Goal: Task Accomplishment & Management: Complete application form

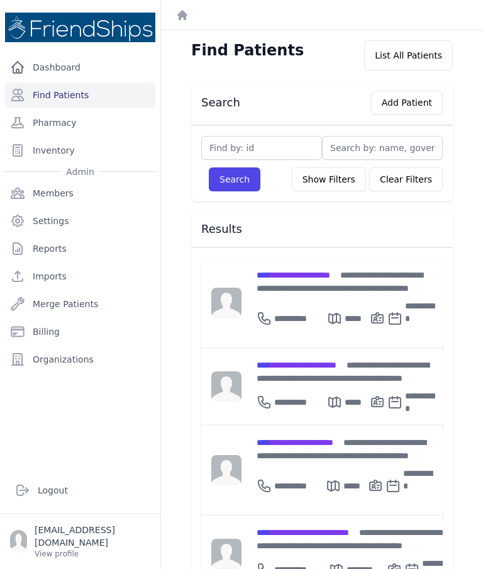
click at [406, 104] on button "Add Patient" at bounding box center [407, 103] width 72 height 24
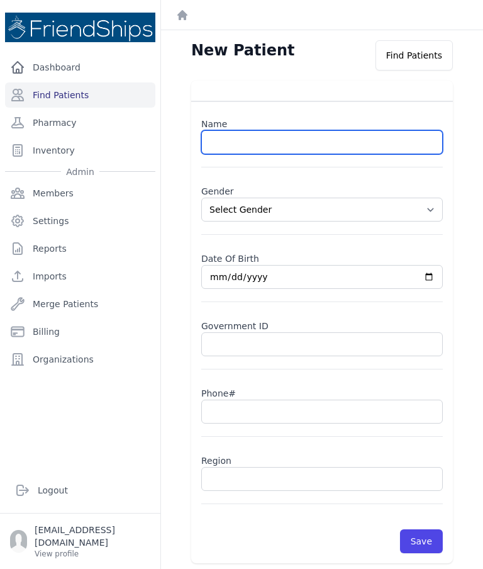
click at [306, 148] on input "text" at bounding box center [322, 142] width 242 height 24
type input "[PERSON_NAME] [PERSON_NAME]"
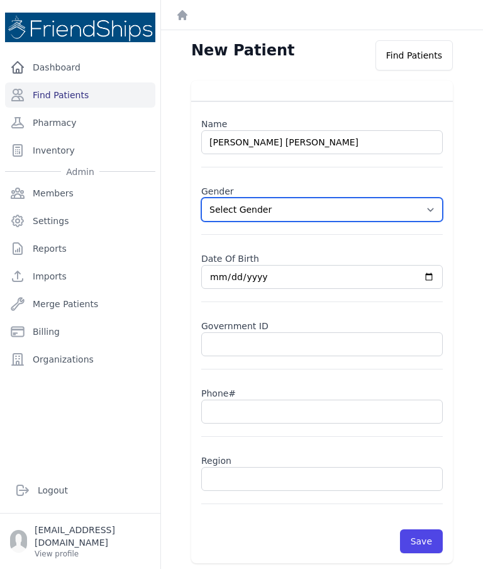
click at [441, 207] on select "Select Gender [DEMOGRAPHIC_DATA] [DEMOGRAPHIC_DATA]" at bounding box center [322, 210] width 242 height 24
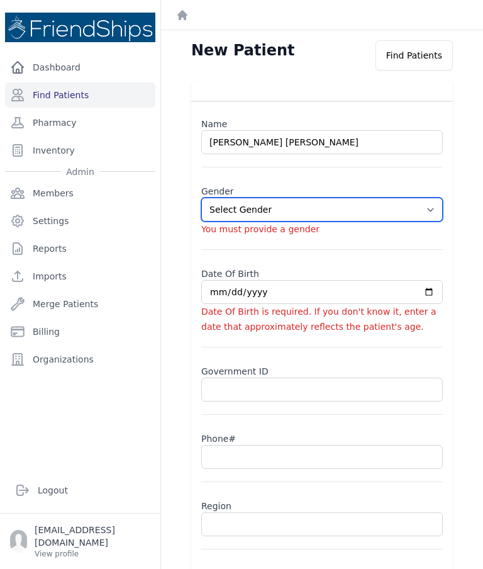
select select "[DEMOGRAPHIC_DATA]"
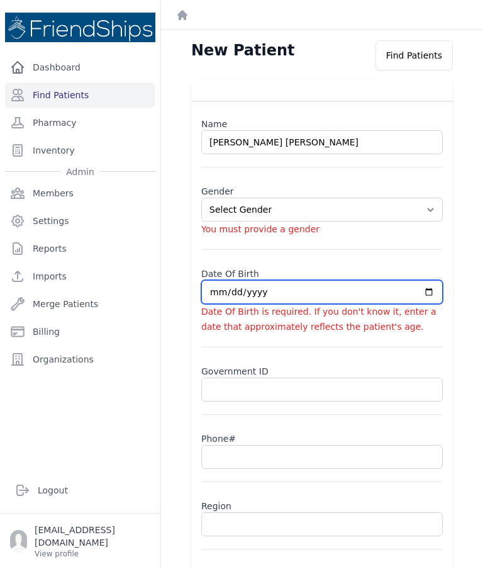
click at [362, 288] on input "date" at bounding box center [322, 292] width 242 height 24
type input "[DATE]"
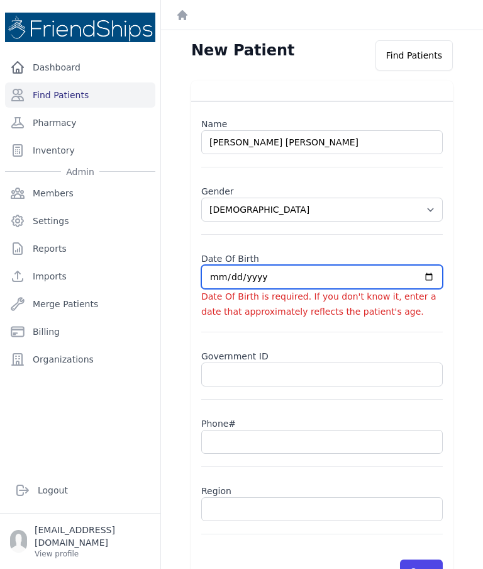
select select "[DEMOGRAPHIC_DATA]"
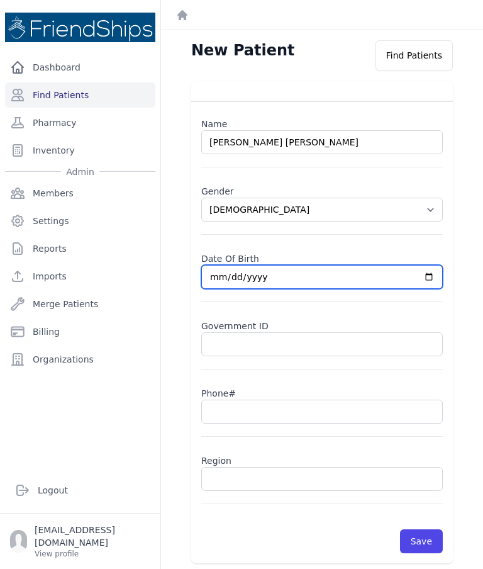
type input "[DATE]"
select select "[DEMOGRAPHIC_DATA]"
type input "[DATE]"
select select "[DEMOGRAPHIC_DATA]"
type input "[DATE]"
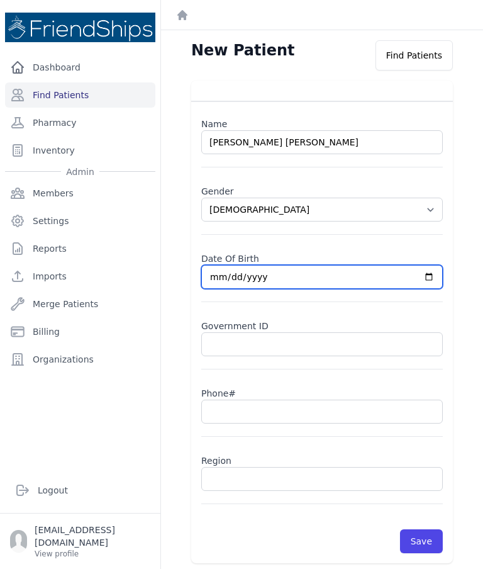
select select "[DEMOGRAPHIC_DATA]"
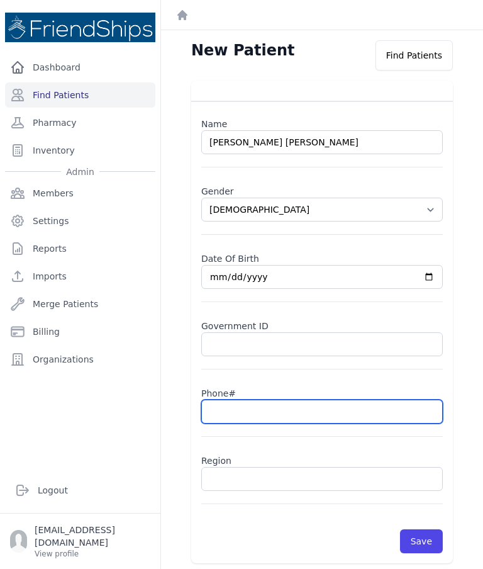
click at [281, 407] on input "text" at bounding box center [322, 412] width 242 height 24
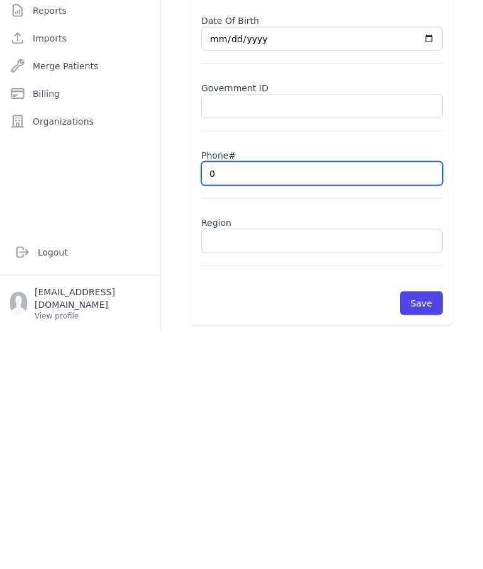
type input "09"
select select "[DEMOGRAPHIC_DATA]"
type input "0932"
select select "[DEMOGRAPHIC_DATA]"
type input "093220"
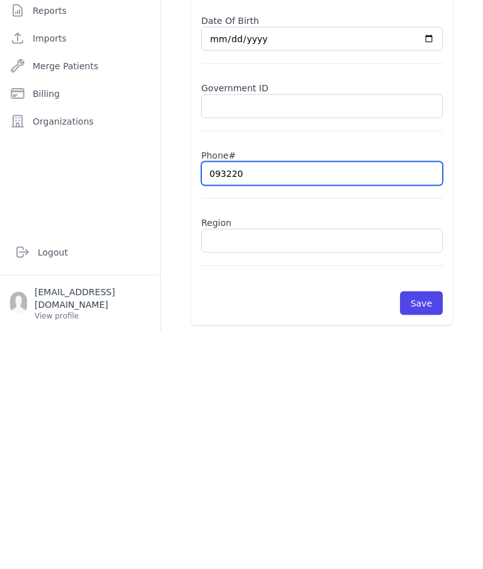
select select "[DEMOGRAPHIC_DATA]"
type input "09322059"
select select "[DEMOGRAPHIC_DATA]"
type input "0932205938"
select select "[DEMOGRAPHIC_DATA]"
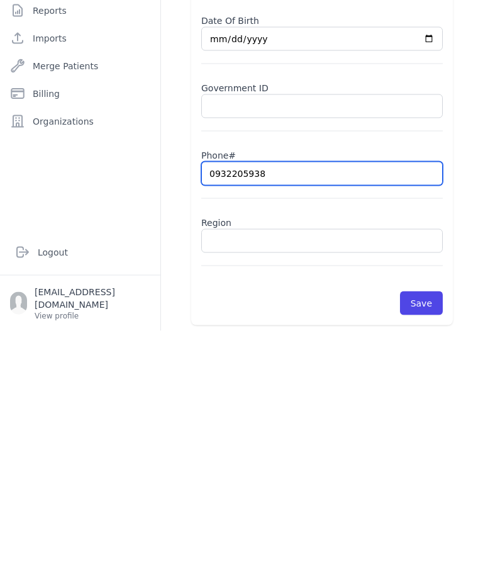
type input "0932205938"
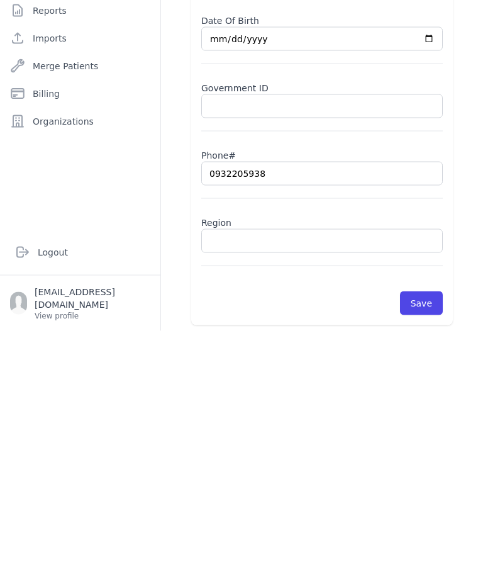
click at [294, 467] on input "text" at bounding box center [322, 479] width 242 height 24
select select "[DEMOGRAPHIC_DATA]"
type input "0932205938"
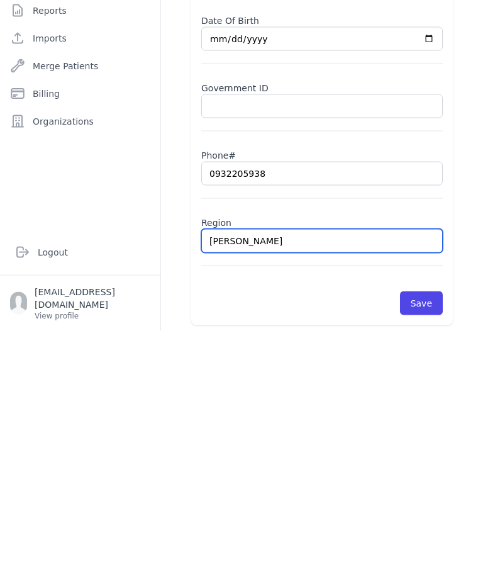
type input "Sala"
select select "[DEMOGRAPHIC_DATA]"
type input "Salam"
select select "[DEMOGRAPHIC_DATA]"
type input "S"
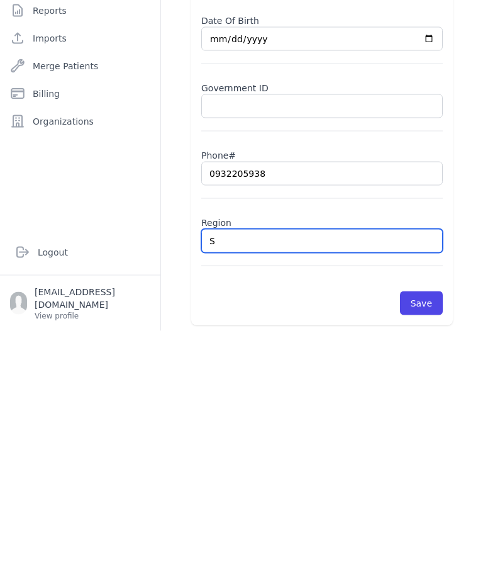
select select "[DEMOGRAPHIC_DATA]"
type input "Su"
select select "[DEMOGRAPHIC_DATA]"
type input "Sub"
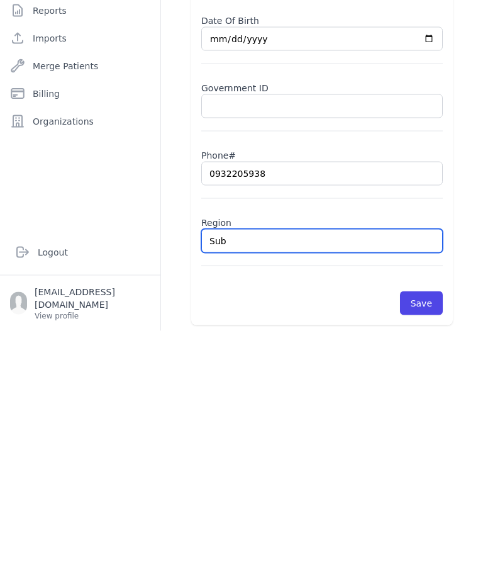
select select "[DEMOGRAPHIC_DATA]"
type input "Subda"
select select "[DEMOGRAPHIC_DATA]"
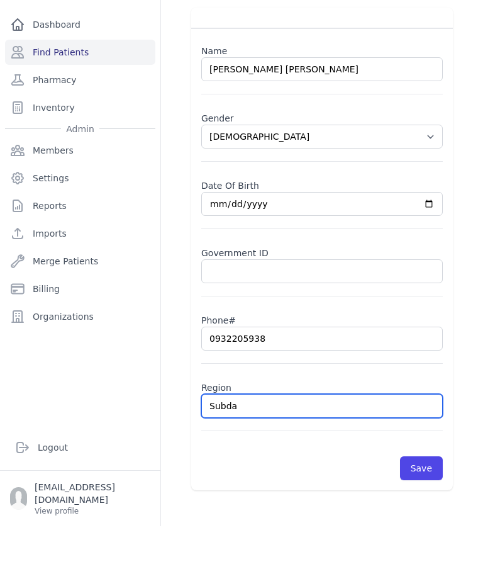
scroll to position [30, 0]
click at [188, 276] on div "Name [PERSON_NAME] [PERSON_NAME] Gender Select Gender [DEMOGRAPHIC_DATA] [DEMOG…" at bounding box center [322, 291] width 302 height 483
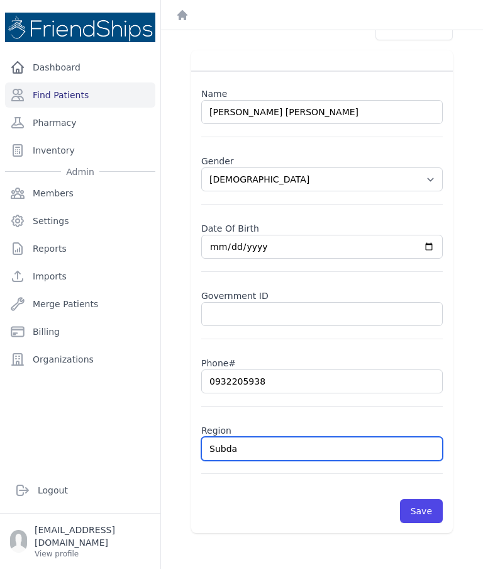
click at [291, 437] on input "Subda" at bounding box center [322, 449] width 242 height 24
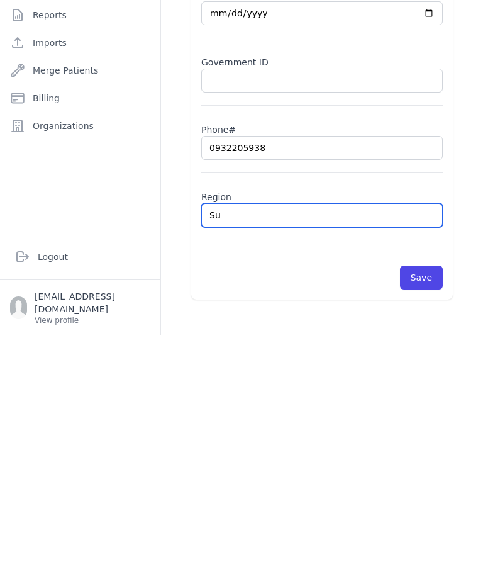
type input "S"
select select "[DEMOGRAPHIC_DATA]"
type input "Sa"
select select "[DEMOGRAPHIC_DATA]"
type input "Sama"
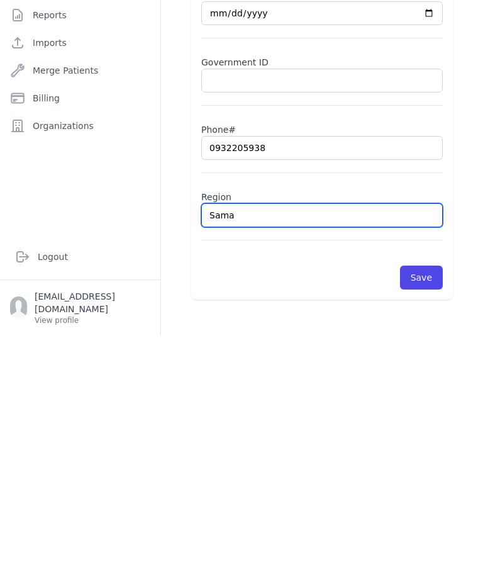
select select "[DEMOGRAPHIC_DATA]"
type input "Samada"
select select "[DEMOGRAPHIC_DATA]"
type input "Samadaniyya"
select select "[DEMOGRAPHIC_DATA]"
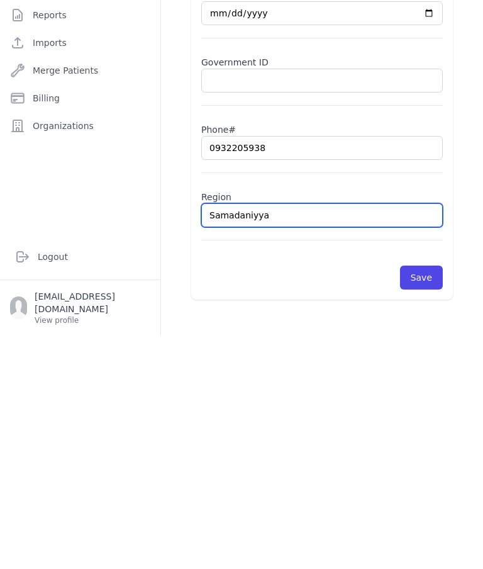
type input "Samadaniyya"
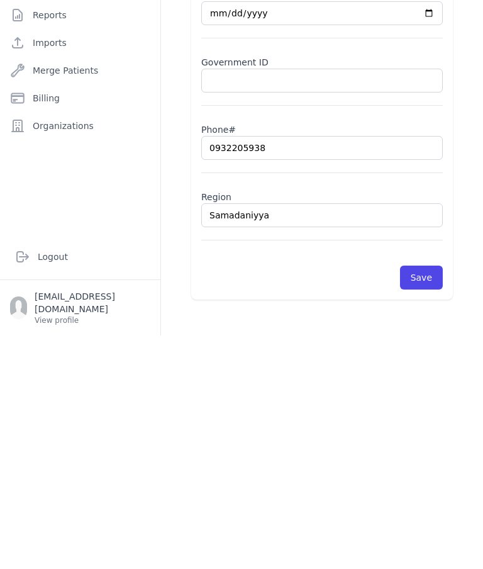
click at [435, 499] on button "Save" at bounding box center [421, 511] width 43 height 24
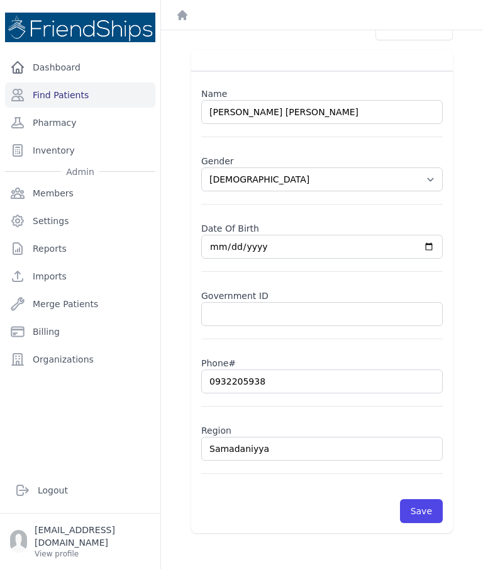
click at [430, 499] on button "Save" at bounding box center [421, 511] width 43 height 24
